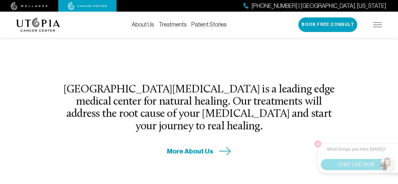
scroll to position [196, 0]
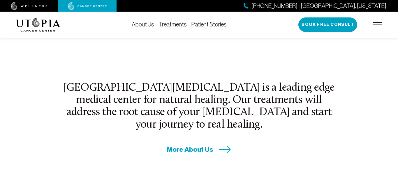
click at [102, 113] on div "[GEOGRAPHIC_DATA][MEDICAL_DATA] is a leading edge medical center for natural he…" at bounding box center [199, 118] width 280 height 72
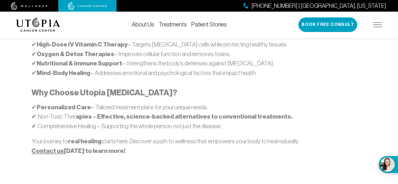
scroll to position [409, 0]
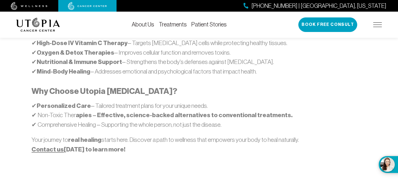
click at [145, 104] on p "✔ Personalized Care – Tailored treatment plans for your unique needs. ✔ Non-Tox…" at bounding box center [198, 115] width 335 height 28
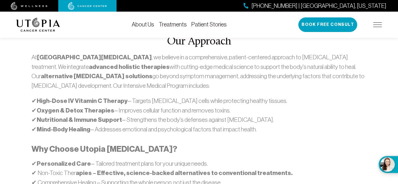
scroll to position [350, 0]
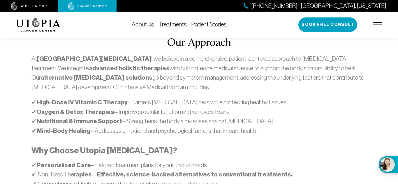
click at [185, 136] on div "At [GEOGRAPHIC_DATA][MEDICAL_DATA] , we believe in a comprehensive, patient-cen…" at bounding box center [198, 134] width 335 height 160
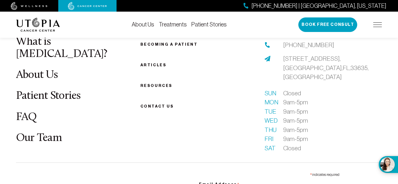
scroll to position [2283, 0]
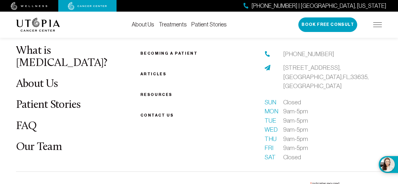
click at [277, 106] on div "What is [MEDICAL_DATA]? About Us Patient Stories FAQ Our Team Becoming a patien…" at bounding box center [199, 185] width 373 height 281
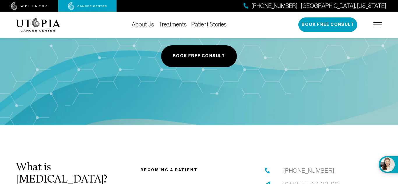
scroll to position [2162, 0]
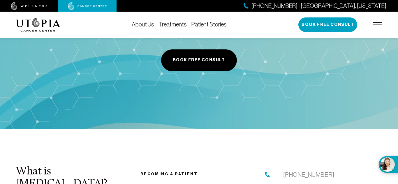
click at [173, 22] on link "Treatments" at bounding box center [173, 24] width 28 height 6
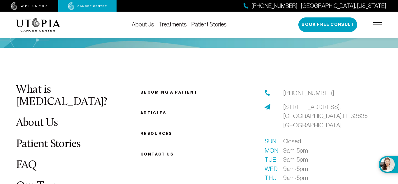
scroll to position [1587, 0]
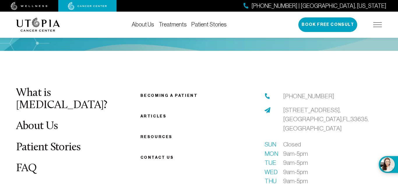
click at [170, 25] on link "Treatments" at bounding box center [173, 24] width 28 height 6
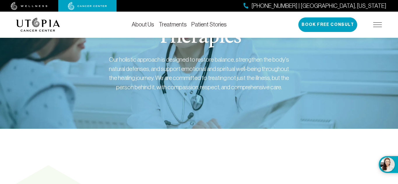
scroll to position [42, 0]
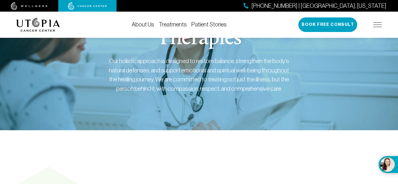
click at [170, 25] on link "Treatments" at bounding box center [173, 24] width 28 height 6
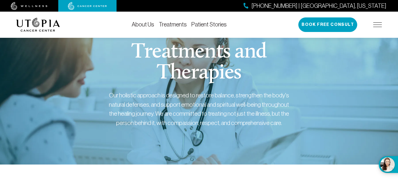
click at [170, 25] on link "Treatments" at bounding box center [173, 24] width 28 height 6
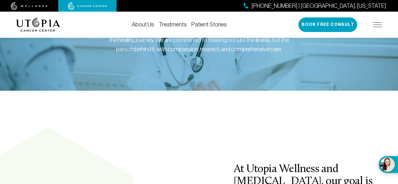
click at [170, 24] on link "Treatments" at bounding box center [173, 24] width 28 height 6
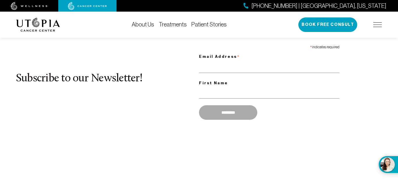
scroll to position [387, 0]
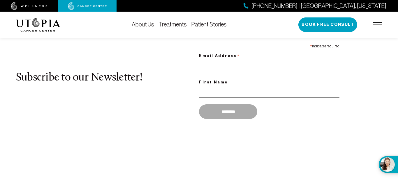
click at [205, 72] on input "Email Address *" at bounding box center [269, 66] width 140 height 12
type input "**********"
click at [212, 95] on input "First Name" at bounding box center [269, 92] width 140 height 12
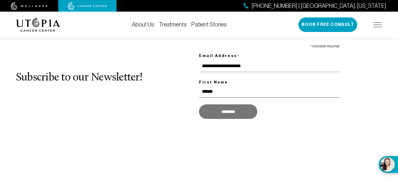
type input "******"
click at [229, 119] on input "*********" at bounding box center [228, 112] width 58 height 15
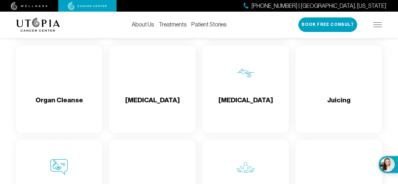
scroll to position [778, 0]
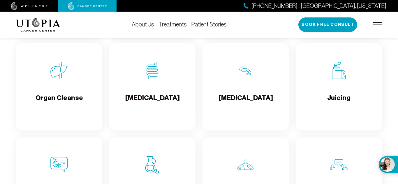
click at [135, 88] on div "[MEDICAL_DATA]" at bounding box center [152, 86] width 86 height 87
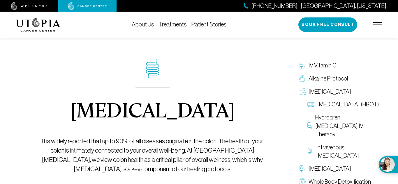
scroll to position [0, 0]
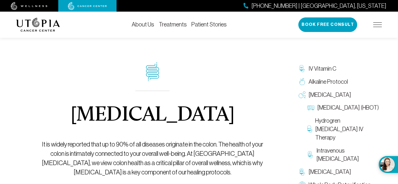
click at [135, 88] on div "[MEDICAL_DATA] It is widely reported that up to 90% of all diseases originate i…" at bounding box center [152, 120] width 232 height 188
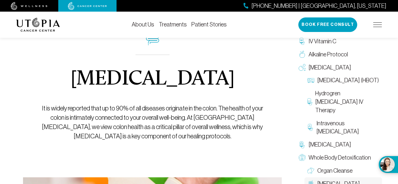
scroll to position [38, 0]
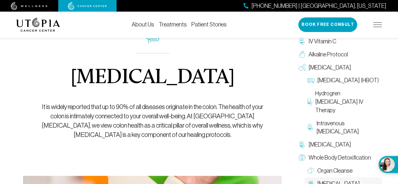
click at [83, 5] on img at bounding box center [87, 6] width 39 height 8
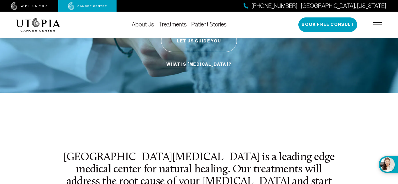
scroll to position [129, 0]
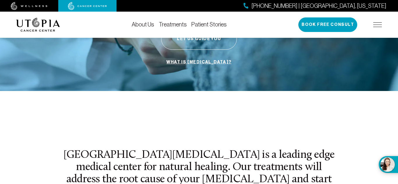
click at [185, 57] on link "What is [MEDICAL_DATA]?" at bounding box center [199, 62] width 68 height 11
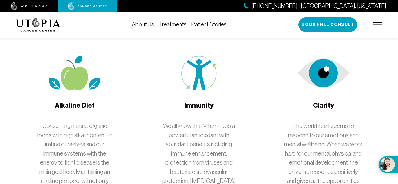
scroll to position [991, 0]
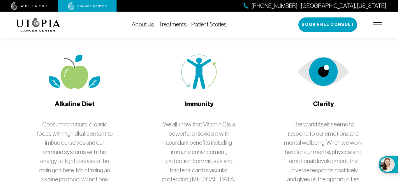
click at [234, 120] on p "We all know that Vitamin C is a powerful antioxidant with abundant benefits inc…" at bounding box center [199, 175] width 79 height 110
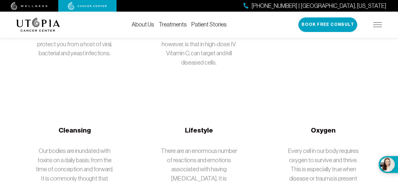
scroll to position [1153, 0]
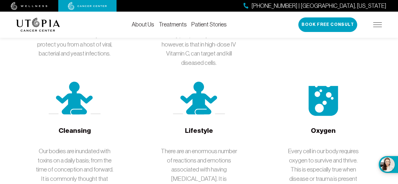
click at [63, 126] on span "Cleansing" at bounding box center [75, 134] width 32 height 17
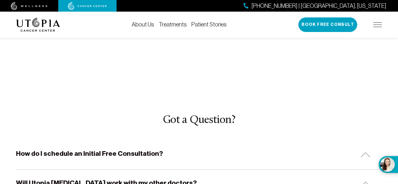
scroll to position [1735, 0]
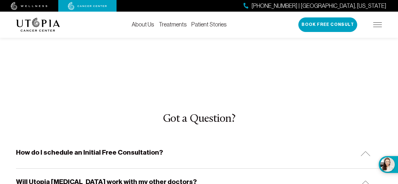
click at [118, 148] on h5 "How do I schedule an Initial Free Consultation?" at bounding box center [89, 152] width 147 height 9
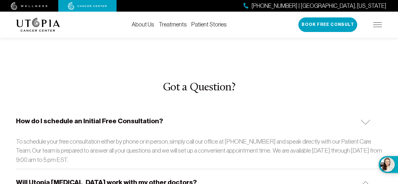
scroll to position [1776, 0]
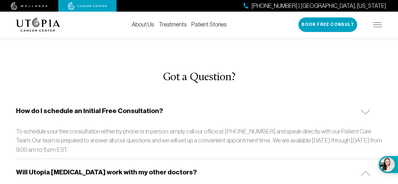
click at [148, 168] on h5 "Will Utopia [MEDICAL_DATA] work with my other doctors?" at bounding box center [106, 172] width 181 height 9
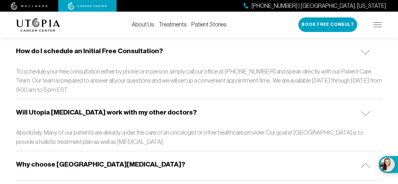
scroll to position [1838, 0]
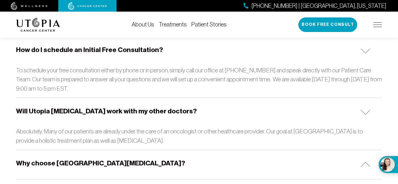
click at [63, 159] on h5 "Why choose [GEOGRAPHIC_DATA][MEDICAL_DATA]?" at bounding box center [100, 163] width 169 height 9
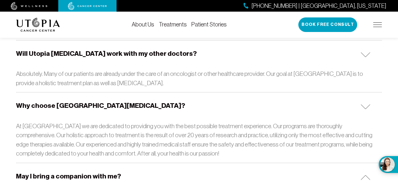
scroll to position [1906, 0]
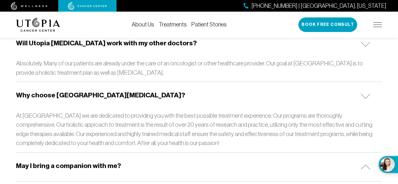
click at [82, 162] on h5 "May I bring a companion with me?" at bounding box center [68, 166] width 105 height 9
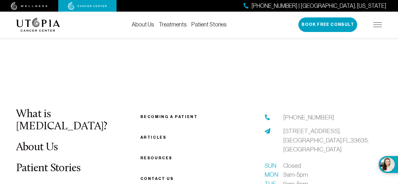
scroll to position [2082, 0]
click at [53, 163] on link "Patient Stories" at bounding box center [48, 168] width 65 height 11
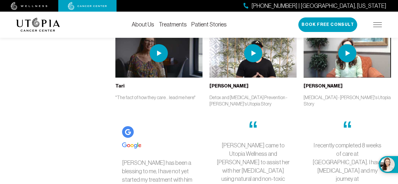
scroll to position [1215, 0]
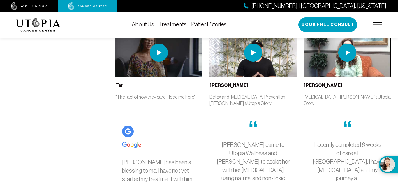
click at [237, 141] on p "[PERSON_NAME] came to Utopia Wellness and [PERSON_NAME] to assist her with her …" at bounding box center [253, 166] width 74 height 50
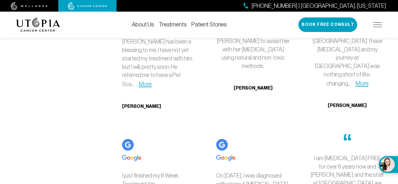
scroll to position [1337, 0]
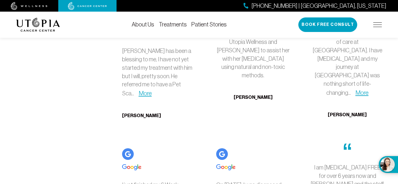
scroll to position [1326, 0]
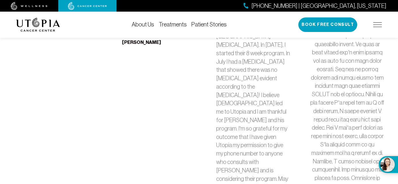
scroll to position [1543, 0]
click at [347, 75] on p "Less" at bounding box center [347, 144] width 74 height 395
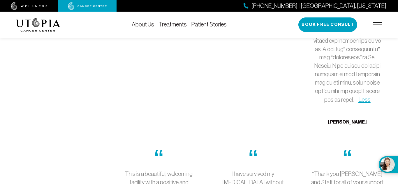
scroll to position [1781, 0]
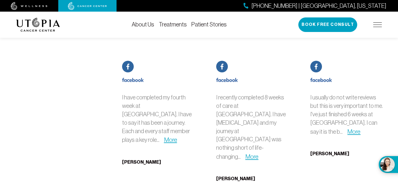
scroll to position [3299, 0]
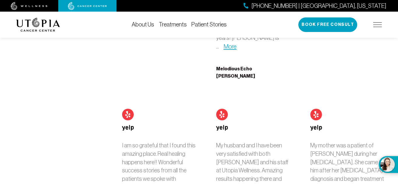
scroll to position [3571, 0]
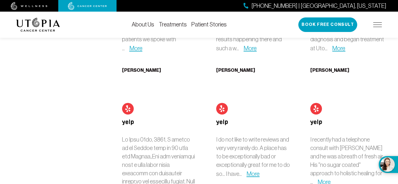
scroll to position [3708, 0]
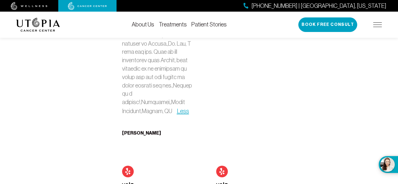
scroll to position [4130, 0]
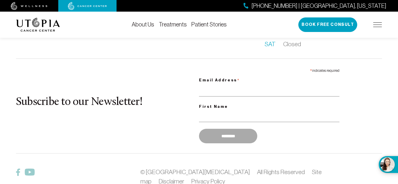
scroll to position [1173, 0]
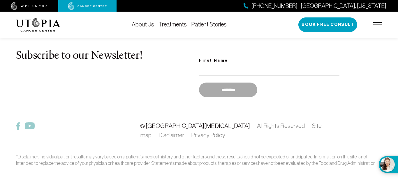
click at [157, 123] on link "© [GEOGRAPHIC_DATA][MEDICAL_DATA]" at bounding box center [194, 126] width 109 height 7
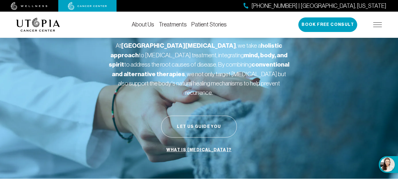
scroll to position [43, 0]
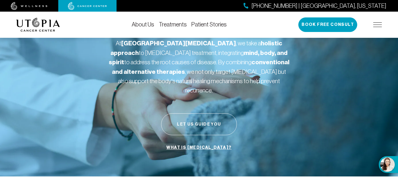
click at [207, 118] on button "Let Us Guide You" at bounding box center [199, 125] width 76 height 22
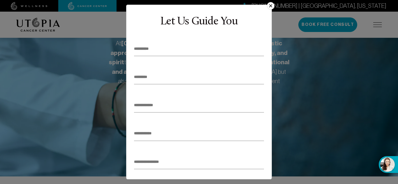
click at [160, 50] on input "text" at bounding box center [199, 49] width 130 height 14
type input "*"
click at [139, 74] on input "text" at bounding box center [199, 77] width 130 height 14
type input "******"
click at [139, 104] on input "email" at bounding box center [199, 105] width 130 height 14
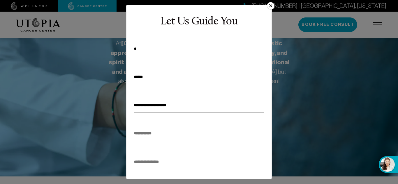
type input "**********"
click at [142, 138] on input "tel" at bounding box center [199, 134] width 130 height 14
type input "**********"
click at [144, 162] on input "text" at bounding box center [199, 162] width 130 height 14
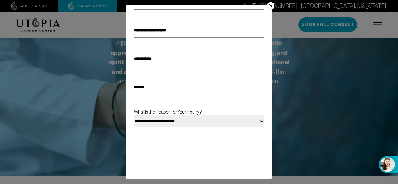
scroll to position [75, 0]
type input "*******"
click at [172, 120] on select "**********" at bounding box center [199, 121] width 130 height 12
click at [134, 115] on select "**********" at bounding box center [199, 121] width 130 height 12
click at [263, 122] on select "**********" at bounding box center [199, 121] width 130 height 12
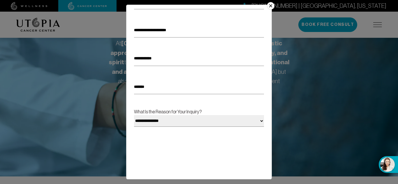
click at [134, 115] on select "**********" at bounding box center [199, 121] width 130 height 12
click at [176, 122] on select "**********" at bounding box center [199, 121] width 130 height 12
select select "**********"
click at [134, 115] on select "**********" at bounding box center [199, 121] width 130 height 12
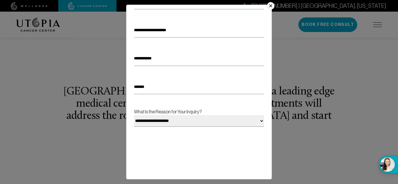
scroll to position [0, 0]
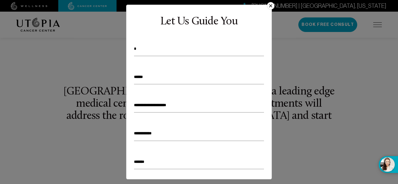
click at [139, 49] on input "*" at bounding box center [199, 49] width 130 height 14
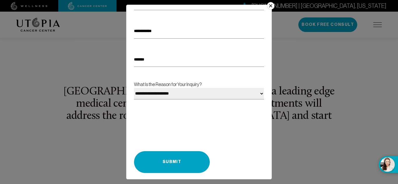
scroll to position [112, 0]
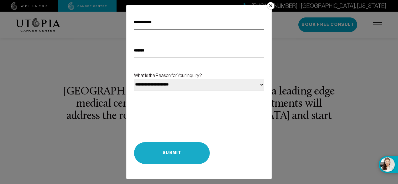
type input "******"
click at [173, 154] on button "Submit" at bounding box center [172, 153] width 76 height 22
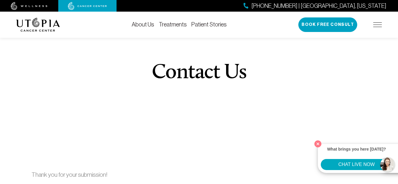
click at [374, 165] on button "CHAT LIVE NOW" at bounding box center [356, 164] width 71 height 11
